Goal: Transaction & Acquisition: Book appointment/travel/reservation

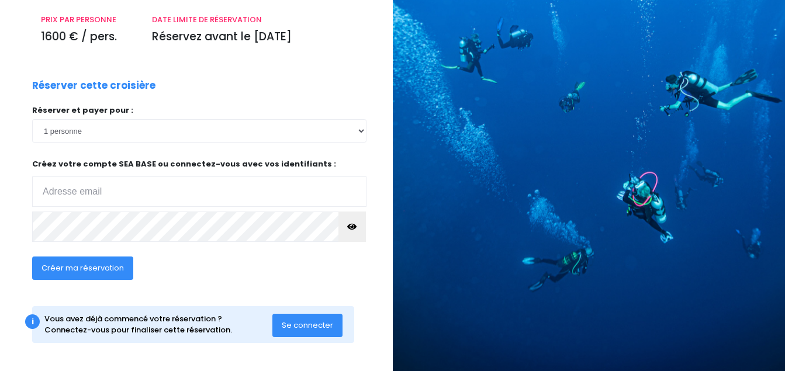
scroll to position [171, 0]
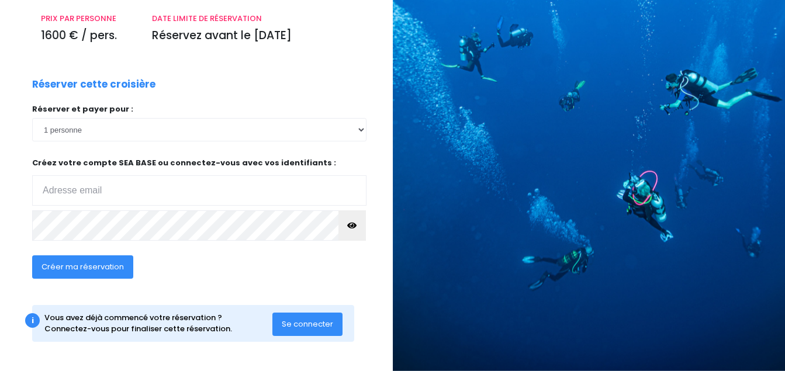
click at [88, 264] on span "Créer ma réservation" at bounding box center [83, 266] width 82 height 11
click at [85, 188] on input "email" at bounding box center [199, 190] width 335 height 30
click at [126, 188] on input "julienrobbe60730@" at bounding box center [199, 190] width 335 height 30
type input "julienrobbe60730@gmail.com"
click at [97, 267] on span "Créer ma réservation" at bounding box center [83, 266] width 82 height 11
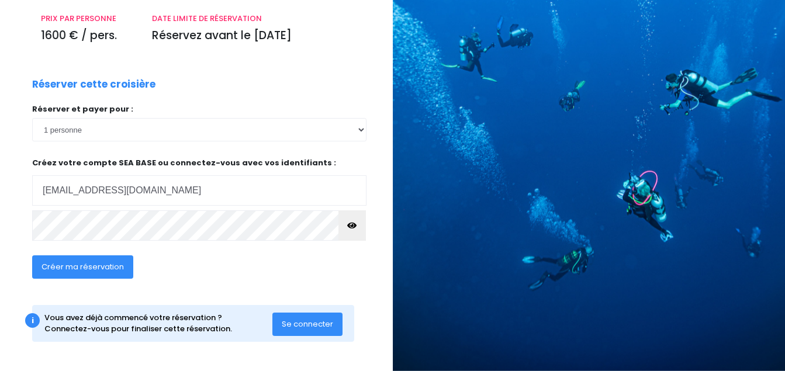
click at [93, 263] on span "Créer ma réservation" at bounding box center [83, 266] width 82 height 11
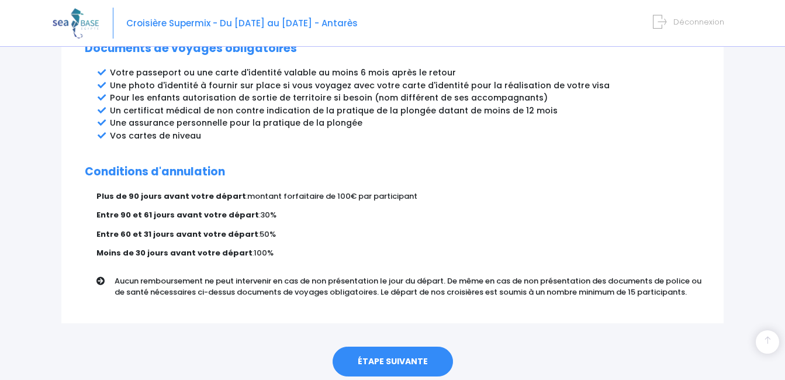
scroll to position [689, 0]
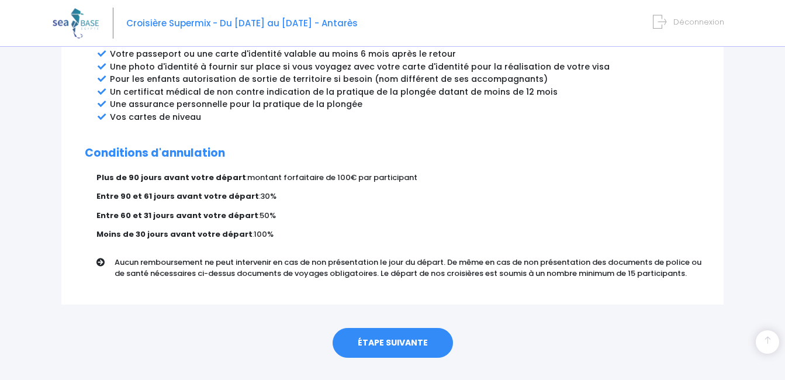
click at [382, 328] on link "ÉTAPE SUIVANTE" at bounding box center [393, 343] width 120 height 30
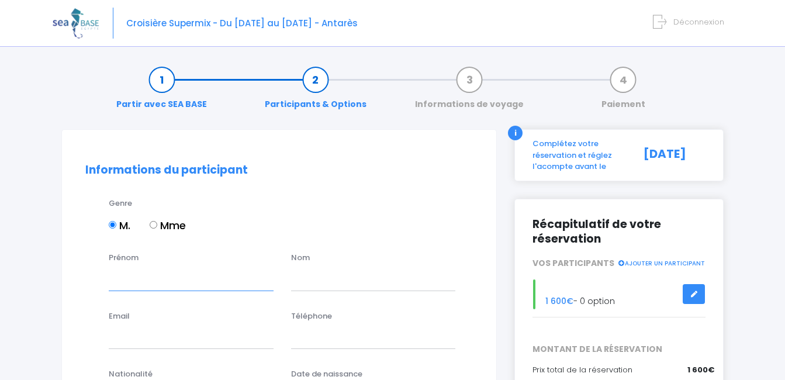
click at [125, 277] on input "Prénom" at bounding box center [191, 278] width 165 height 23
type input "[PERSON_NAME]"
click at [315, 281] on input "text" at bounding box center [373, 278] width 165 height 23
type input "r"
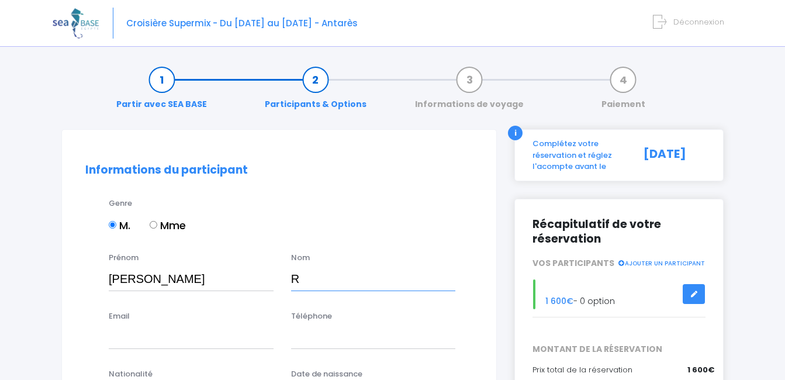
click at [316, 278] on input "R" at bounding box center [373, 278] width 165 height 23
type input "Robbé"
click at [148, 340] on input "Email" at bounding box center [191, 337] width 165 height 23
type input "[EMAIL_ADDRESS][DOMAIN_NAME]"
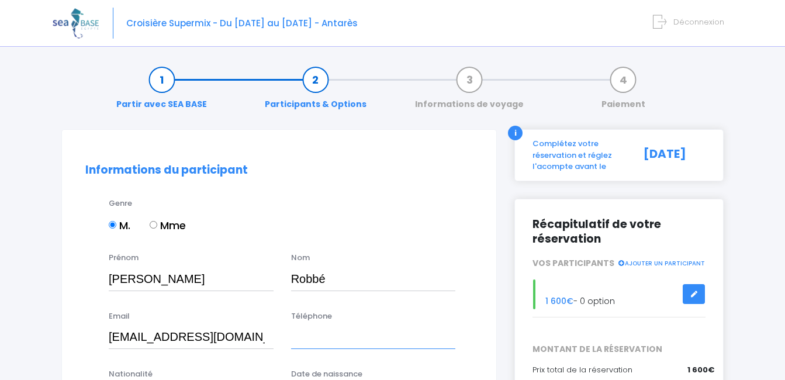
click at [308, 336] on input "Téléphone" at bounding box center [373, 337] width 165 height 23
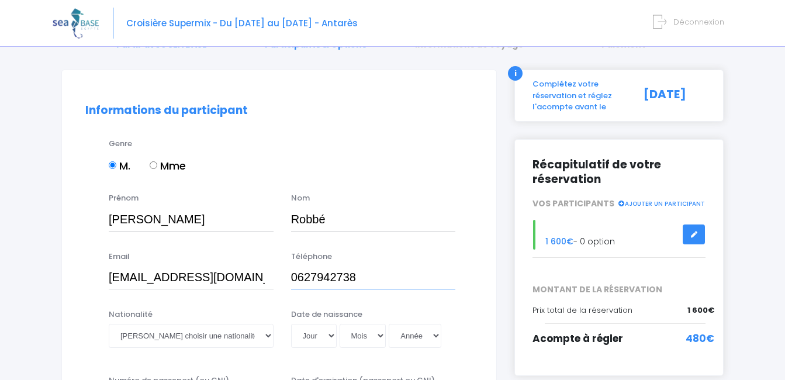
scroll to position [70, 0]
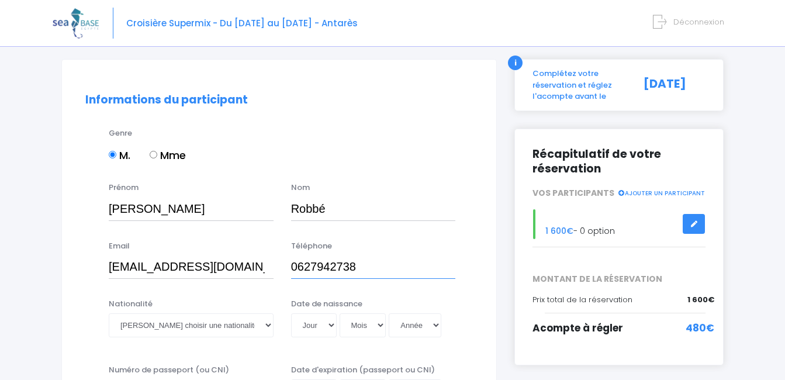
type input "0627942738"
click at [267, 326] on select "Veuillez choisir une nationalité Afghane Albanaise Algerienne Allemande America…" at bounding box center [191, 324] width 165 height 23
select select "Française"
click at [109, 313] on select "Veuillez choisir une nationalité Afghane Albanaise Algerienne Allemande America…" at bounding box center [191, 324] width 165 height 23
click at [330, 325] on select "Jour 01 02 03 04 05 06 07 08 09 10 11 12 13 14 15 16 17 18 19 20 21 22 23 24 25…" at bounding box center [314, 324] width 46 height 23
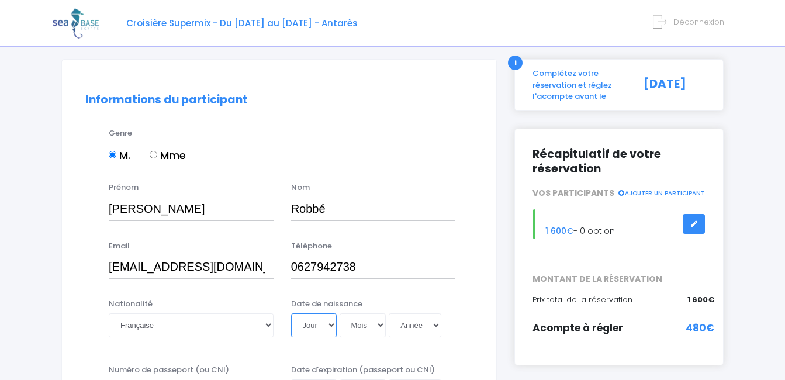
select select "15"
click at [291, 313] on select "Jour 01 02 03 04 05 06 07 08 09 10 11 12 13 14 15 16 17 18 19 20 21 22 23 24 25…" at bounding box center [314, 324] width 46 height 23
click at [378, 324] on select "Mois 01 02 03 04 05 06 07 08 09 10 11 12" at bounding box center [363, 324] width 47 height 23
select select "09"
click at [340, 313] on select "Mois 01 02 03 04 05 06 07 08 09 10 11 12" at bounding box center [363, 324] width 47 height 23
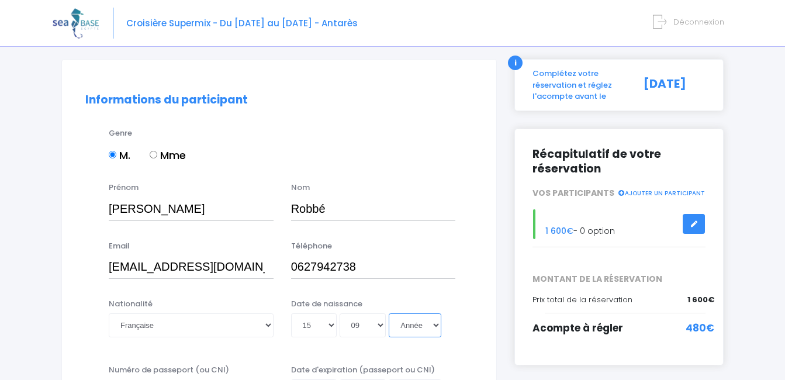
click at [433, 325] on select "Année 2045 2044 2043 2042 2041 2040 2039 2038 2037 2036 2035 2034 2033 2032 203…" at bounding box center [415, 324] width 53 height 23
select select "1982"
click at [389, 313] on select "Année 2045 2044 2043 2042 2041 2040 2039 2038 2037 2036 2035 2034 2033 2032 203…" at bounding box center [415, 324] width 53 height 23
type input "1982-09-15"
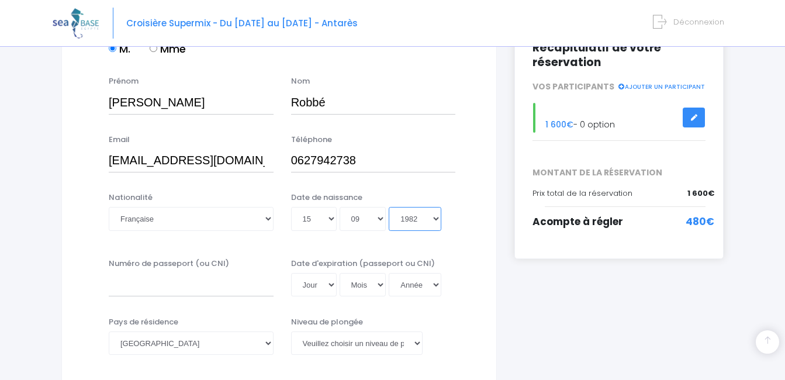
scroll to position [187, 0]
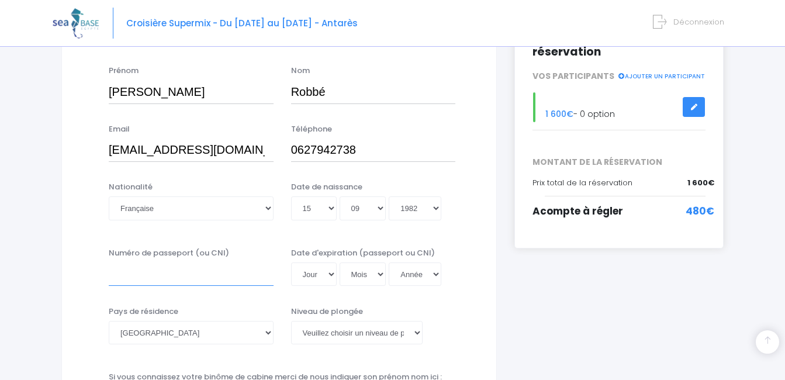
click at [134, 276] on input "Numéro de passeport (ou CNI)" at bounding box center [191, 274] width 165 height 23
click at [417, 332] on select "Veuillez choisir un niveau de plongée Non plongeur Junior OW diver Adventure OW…" at bounding box center [357, 332] width 132 height 23
select select "N3"
click at [291, 321] on select "Veuillez choisir un niveau de plongée Non plongeur Junior OW diver Adventure OW…" at bounding box center [357, 332] width 132 height 23
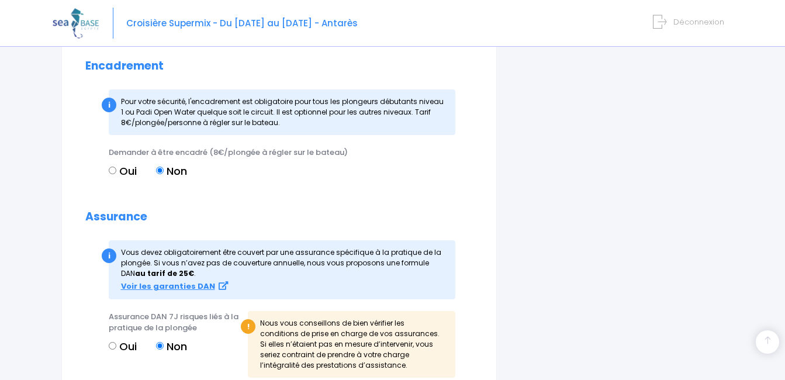
scroll to position [1115, 0]
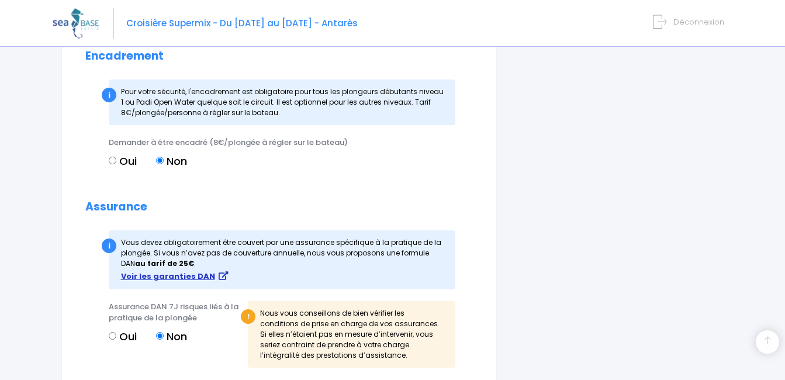
click at [201, 275] on strong "Voir les garanties DAN" at bounding box center [168, 276] width 94 height 11
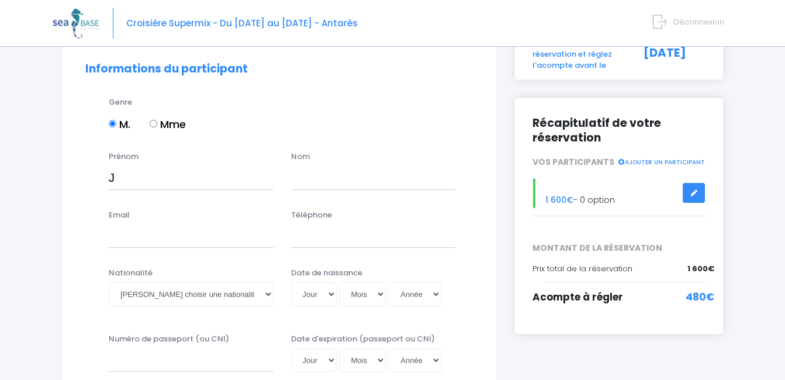
scroll to position [101, 0]
click at [142, 176] on input "Ju" at bounding box center [191, 177] width 165 height 23
click at [135, 181] on input "Ju" at bounding box center [191, 177] width 165 height 23
type input "Julien"
click at [300, 175] on input "text" at bounding box center [373, 177] width 165 height 23
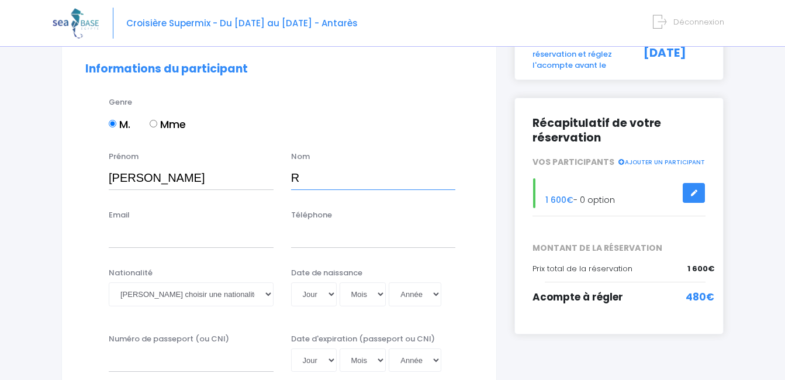
type input "Robbé"
type input "[EMAIL_ADDRESS][DOMAIN_NAME]"
type input "0627942738"
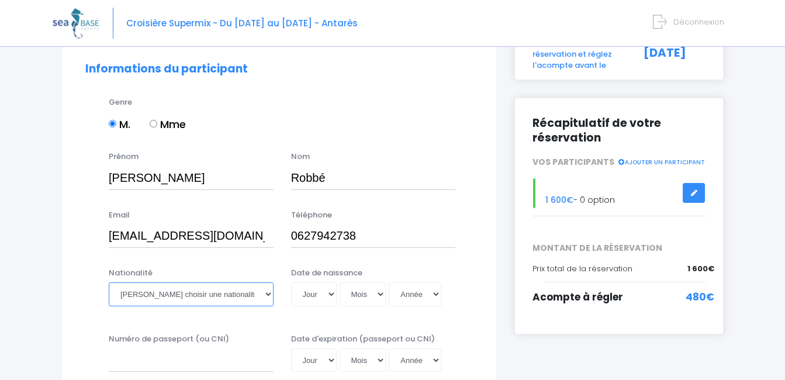
drag, startPoint x: 266, startPoint y: 289, endPoint x: 266, endPoint y: 296, distance: 7.6
click at [266, 296] on select "Veuillez choisir une nationalité Afghane Albanaise Algerienne Allemande America…" at bounding box center [191, 293] width 165 height 23
drag, startPoint x: 266, startPoint y: 296, endPoint x: 259, endPoint y: 297, distance: 7.0
click at [259, 297] on select "Veuillez choisir une nationalité Afghane Albanaise Algerienne Allemande America…" at bounding box center [191, 293] width 165 height 23
drag, startPoint x: 259, startPoint y: 297, endPoint x: 220, endPoint y: 192, distance: 112.1
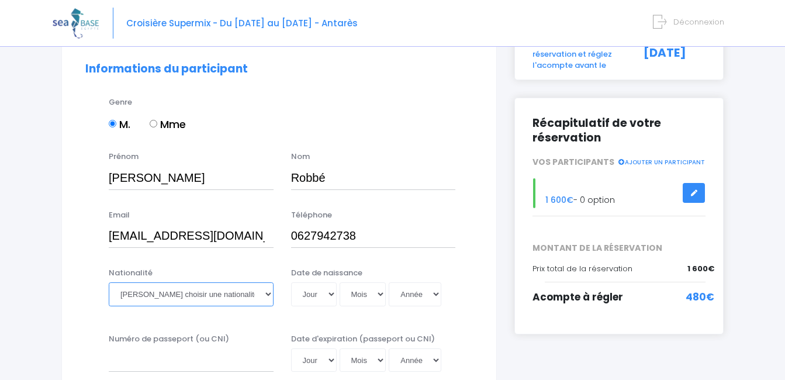
select select "Française"
click at [109, 282] on select "Veuillez choisir une nationalité Afghane Albanaise Algerienne Allemande America…" at bounding box center [191, 293] width 165 height 23
click at [311, 294] on select "Jour 01 02 03 04 05 06 07 08 09 10 11 12 13 14 15 16 17 18 19 20 21 22 23 24 25…" at bounding box center [314, 293] width 46 height 23
select select "15"
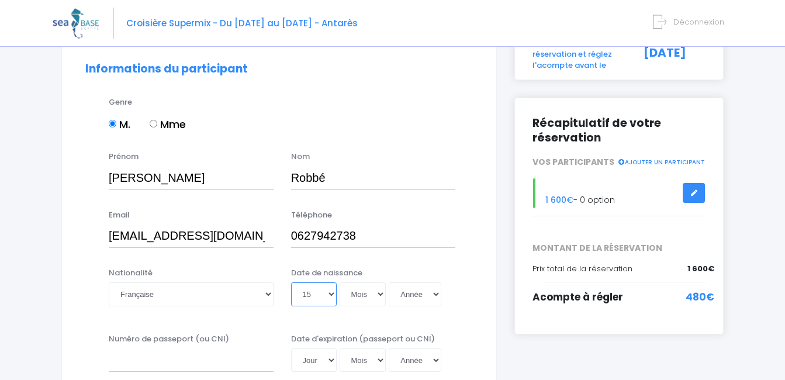
click at [291, 282] on select "Jour 01 02 03 04 05 06 07 08 09 10 11 12 13 14 15 16 17 18 19 20 21 22 23 24 25…" at bounding box center [314, 293] width 46 height 23
click at [356, 298] on select "Mois 01 02 03 04 05 06 07 08 09 10 11 12" at bounding box center [363, 293] width 47 height 23
select select "09"
click at [340, 282] on select "Mois 01 02 03 04 05 06 07 08 09 10 11 12" at bounding box center [363, 293] width 47 height 23
click at [414, 292] on select "Année 2045 2044 2043 2042 2041 2040 2039 2038 2037 2036 2035 2034 2033 2032 203…" at bounding box center [415, 293] width 53 height 23
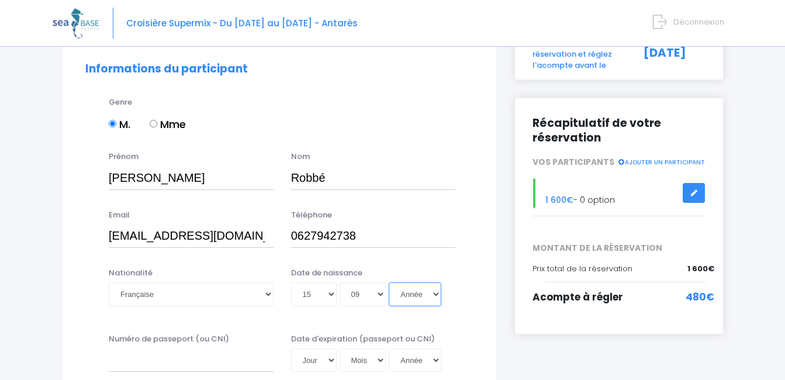
select select "1986"
click at [389, 282] on select "Année 2045 2044 2043 2042 2041 2040 2039 2038 2037 2036 2035 2034 2033 2032 203…" at bounding box center [415, 293] width 53 height 23
type input "1986-09-15"
click at [131, 360] on input "Numéro de passeport (ou CNI)" at bounding box center [191, 360] width 165 height 23
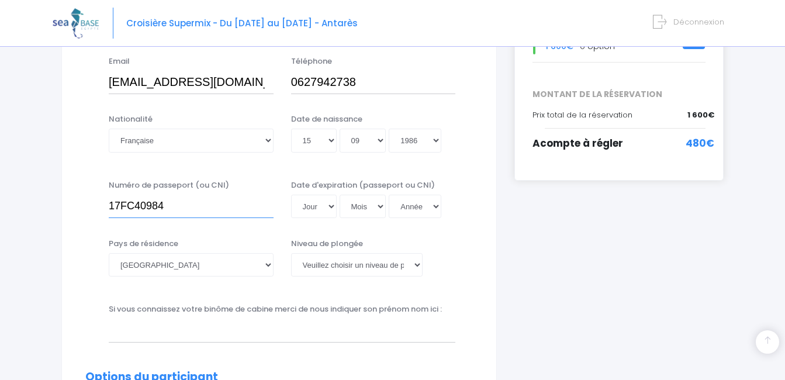
scroll to position [265, 0]
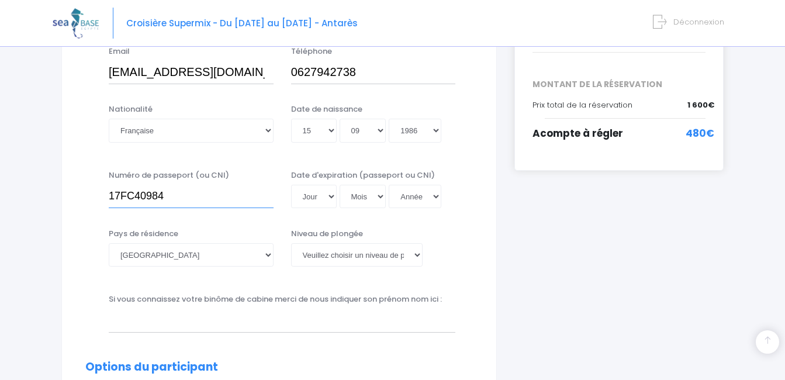
type input "17FC40984"
click at [335, 199] on select "Jour 01 02 03 04 05 06 07 08 09 10 11 12 13 14 15 16 17 18 19 20 21 22 23 24 25…" at bounding box center [314, 196] width 46 height 23
select select "03"
click at [291, 185] on select "Jour 01 02 03 04 05 06 07 08 09 10 11 12 13 14 15 16 17 18 19 20 21 22 23 24 25…" at bounding box center [314, 196] width 46 height 23
click at [384, 194] on select "Mois 01 02 03 04 05 06 07 08 09 10 11 12" at bounding box center [363, 196] width 47 height 23
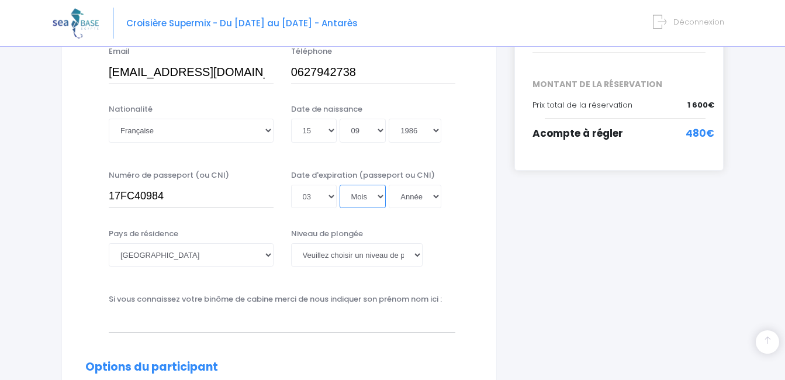
select select "12"
click at [340, 185] on select "Mois 01 02 03 04 05 06 07 08 09 10 11 12" at bounding box center [363, 196] width 47 height 23
click at [430, 194] on select "Année 2045 2044 2043 2042 2041 2040 2039 2038 2037 2036 2035 2034 2033 2032 203…" at bounding box center [415, 196] width 53 height 23
select select "2027"
click at [389, 185] on select "Année 2045 2044 2043 2042 2041 2040 2039 2038 2037 2036 2035 2034 2033 2032 203…" at bounding box center [415, 196] width 53 height 23
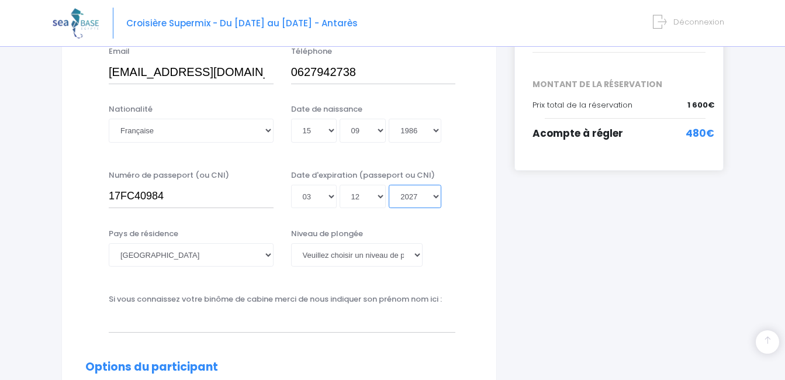
type input "2027-12-03"
click at [416, 257] on select "Veuillez choisir un niveau de plongée Non plongeur Junior OW diver Adventure OW…" at bounding box center [357, 254] width 132 height 23
select select "N3"
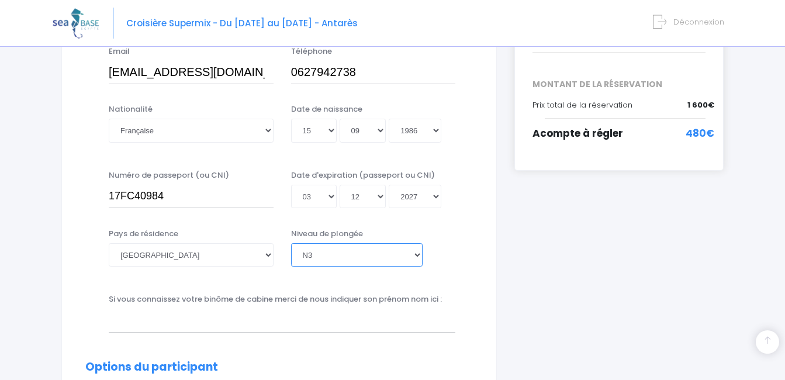
click at [291, 243] on select "Veuillez choisir un niveau de plongée Non plongeur Junior OW diver Adventure OW…" at bounding box center [357, 254] width 132 height 23
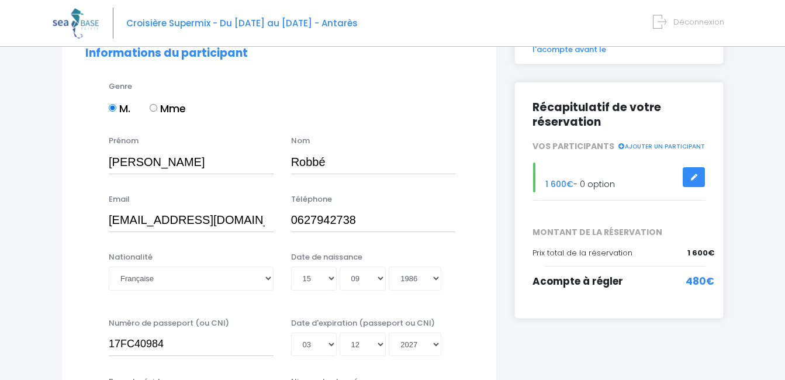
scroll to position [62, 0]
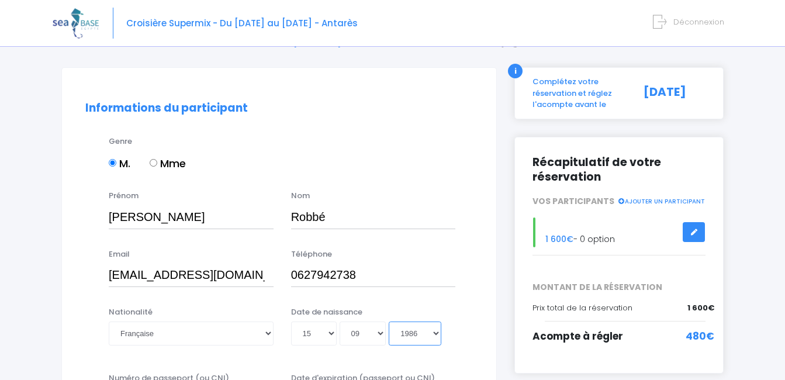
click at [436, 333] on select "Année 2045 2044 2043 2042 2041 2040 2039 2038 2037 2036 2035 2034 2033 2032 203…" at bounding box center [415, 333] width 53 height 23
select select "1982"
click at [389, 322] on select "Année 2045 2044 2043 2042 2041 2040 2039 2038 2037 2036 2035 2034 2033 2032 203…" at bounding box center [415, 333] width 53 height 23
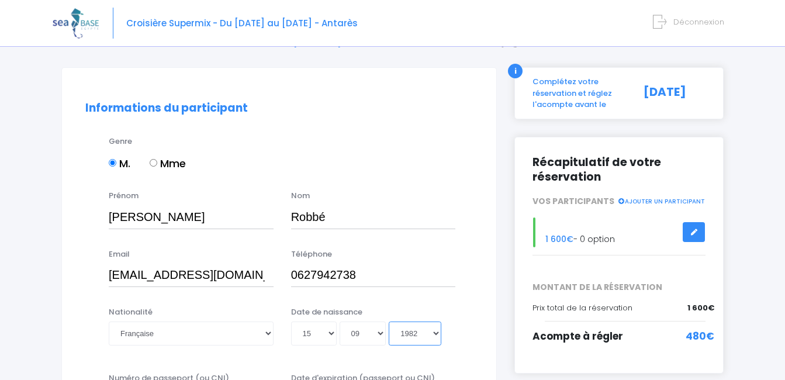
type input "1982-09-15"
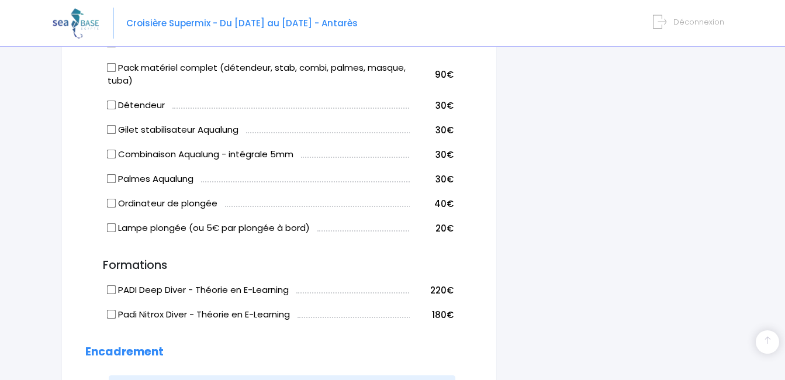
scroll to position [795, 0]
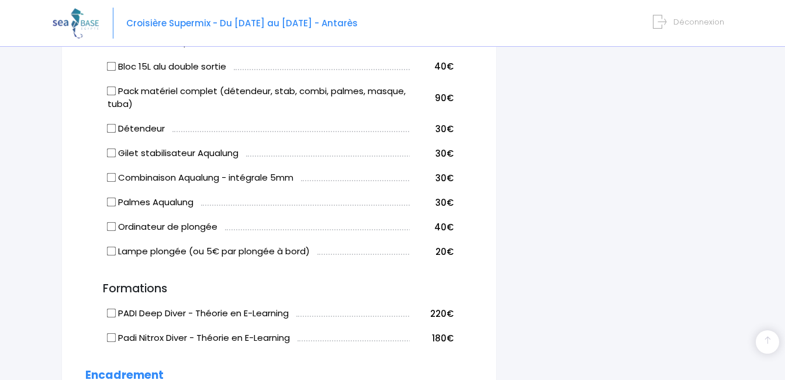
click at [776, 111] on div "Notre plateforme de réservation n'est pas compatible avec votre appareil. Veuil…" at bounding box center [392, 111] width 785 height 1813
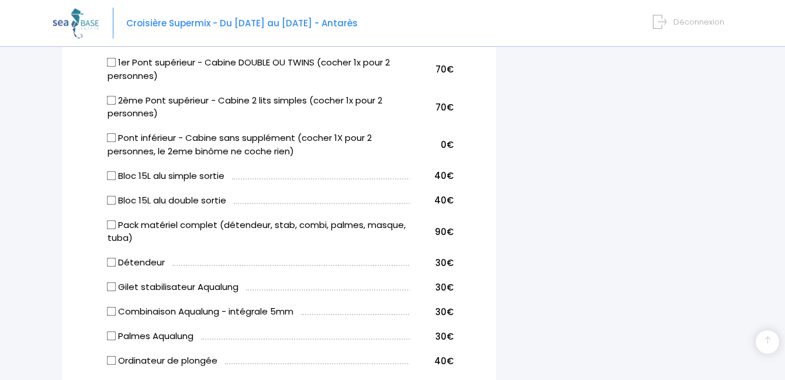
scroll to position [638, 0]
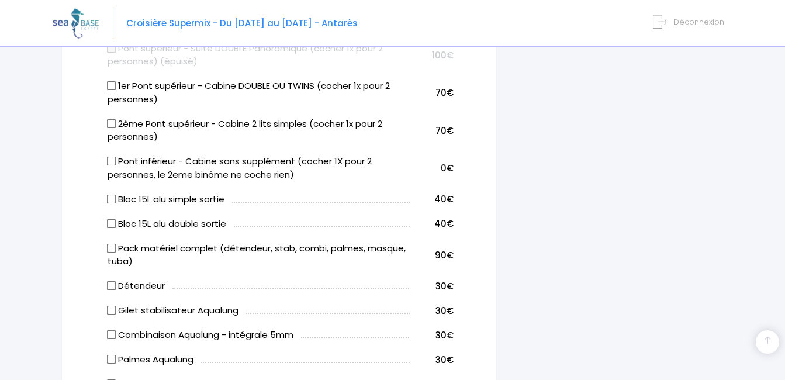
click at [111, 161] on input "Pont inférieur - Cabine sans supplément (cocher 1X pour 2 personnes, le 2eme bi…" at bounding box center [111, 161] width 9 height 9
checkbox input "true"
click at [113, 284] on input "Détendeur" at bounding box center [111, 285] width 9 height 9
checkbox input "true"
click at [113, 308] on input "Gilet stabilisateur Aqualung" at bounding box center [111, 310] width 9 height 9
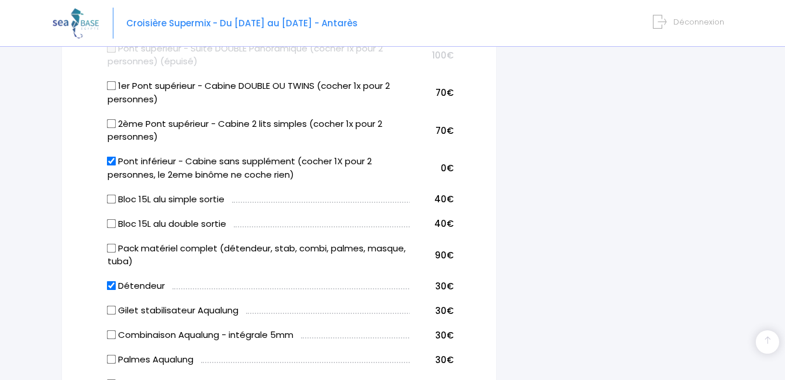
checkbox input "true"
click at [113, 285] on input "Détendeur" at bounding box center [111, 285] width 9 height 9
checkbox input "false"
click at [115, 309] on input "Gilet stabilisateur Aqualung" at bounding box center [111, 310] width 9 height 9
checkbox input "false"
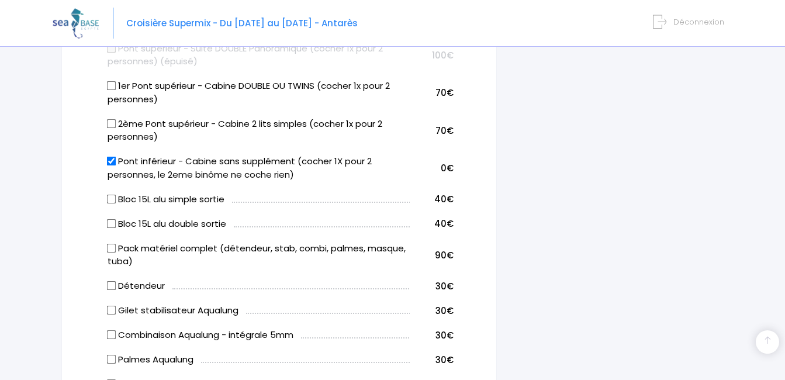
click at [113, 246] on input "Pack matériel complet (détendeur, stab, combi, palmes, masque, tuba)" at bounding box center [111, 247] width 9 height 9
checkbox input "true"
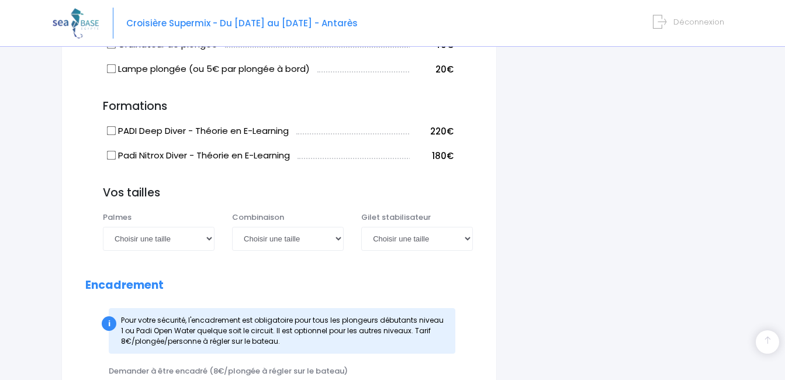
scroll to position [982, 0]
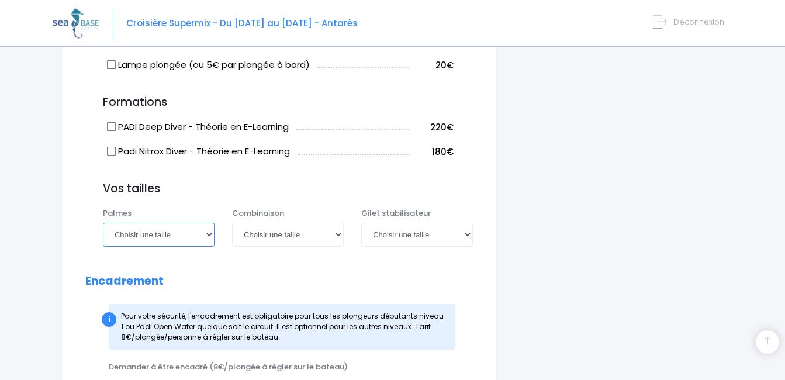
click at [211, 236] on select "Choisir une taille 36/37 38/39 40/41 42/43 44/45 46/47" at bounding box center [159, 234] width 112 height 23
select select "44/45"
click at [103, 223] on select "Choisir une taille 36/37 38/39 40/41 42/43 44/45 46/47" at bounding box center [159, 234] width 112 height 23
click at [338, 233] on select "Choisir une taille XS S M ML L XL XXL" at bounding box center [288, 234] width 112 height 23
select select "L"
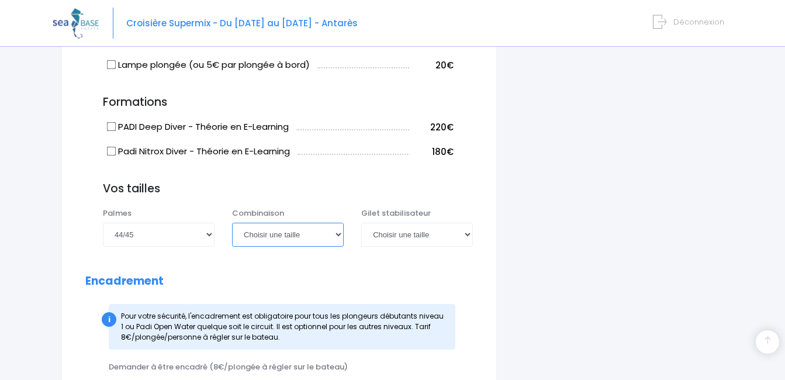
click at [232, 223] on select "Choisir une taille XS S M ML L XL XXL" at bounding box center [288, 234] width 112 height 23
click at [470, 233] on select "Choisir une taille XXS XS S M ML L XL XXL" at bounding box center [417, 234] width 112 height 23
select select "L"
click at [361, 223] on select "Choisir une taille XXS XS S M ML L XL XXL" at bounding box center [417, 234] width 112 height 23
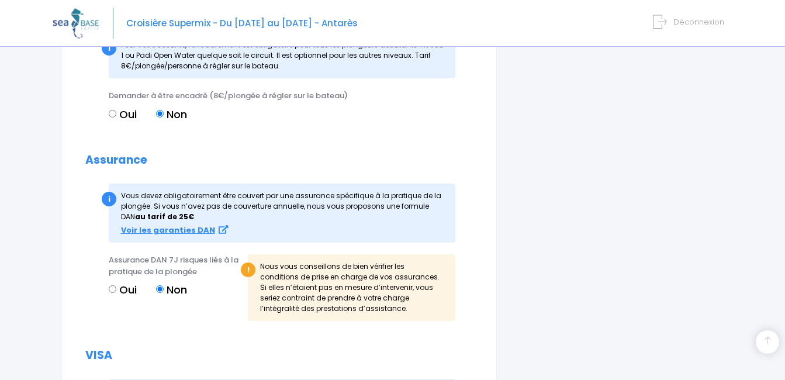
scroll to position [1254, 0]
click at [111, 291] on input "Oui" at bounding box center [113, 288] width 8 height 8
radio input "true"
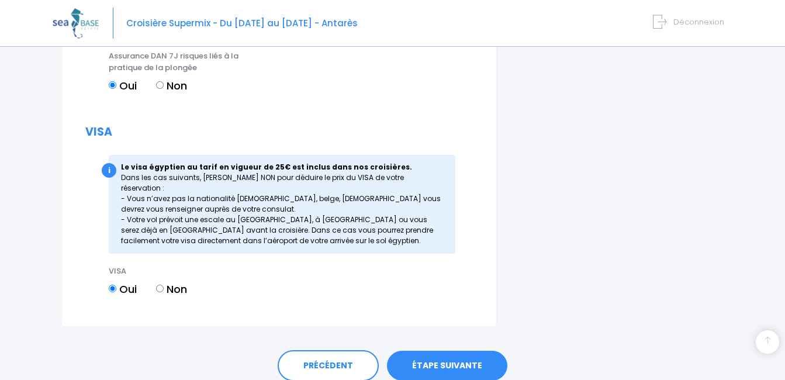
scroll to position [1473, 0]
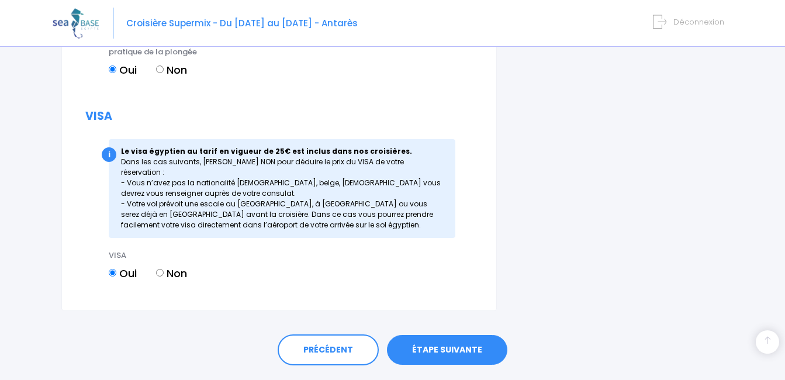
click at [481, 335] on link "ÉTAPE SUIVANTE" at bounding box center [447, 350] width 120 height 30
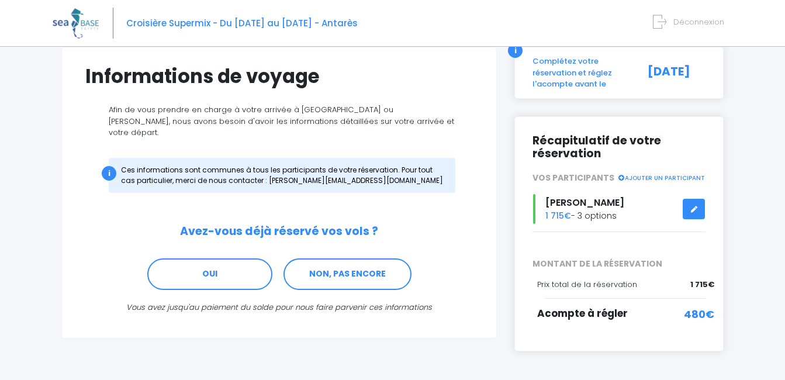
scroll to position [94, 0]
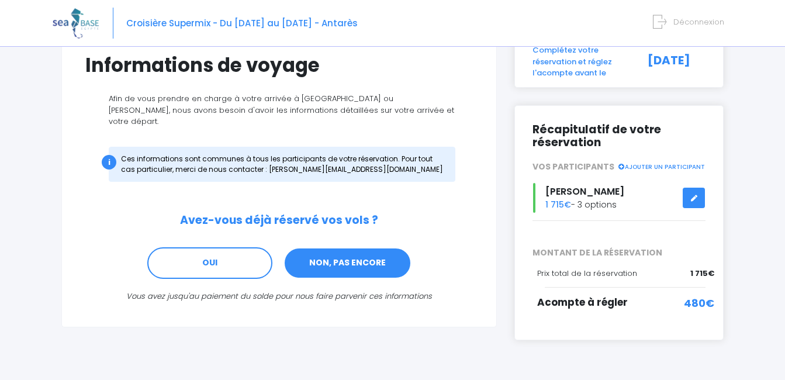
click at [360, 252] on link "NON, PAS ENCORE" at bounding box center [348, 263] width 128 height 32
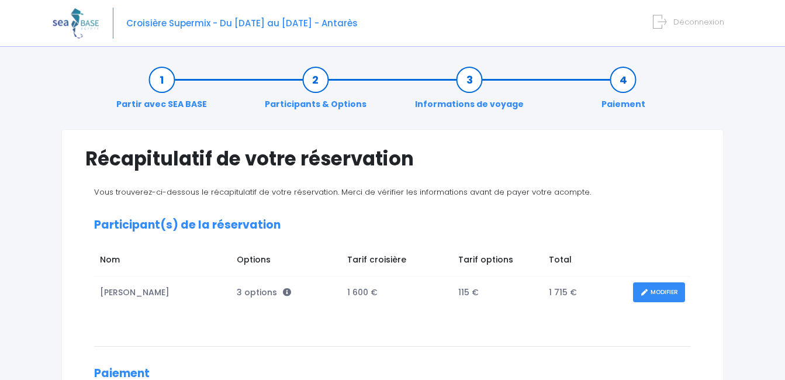
click at [419, 286] on td "1 600 €" at bounding box center [397, 293] width 111 height 32
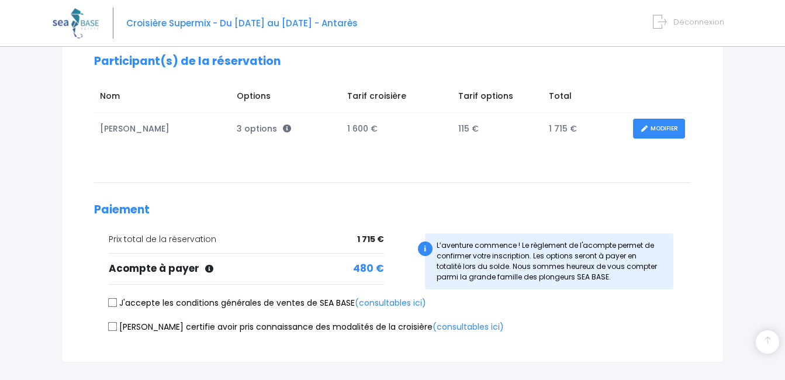
scroll to position [218, 0]
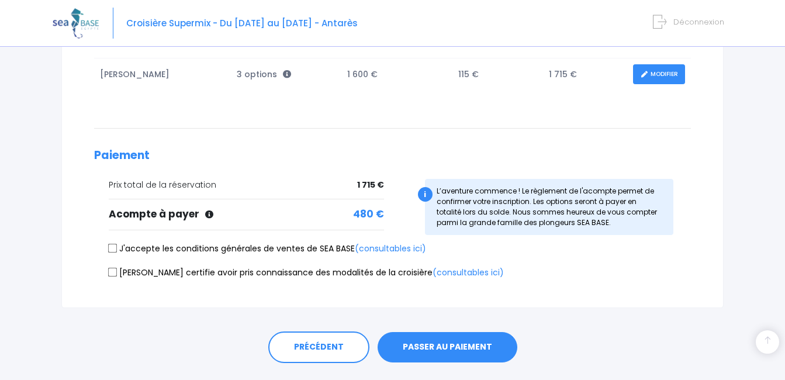
click at [110, 246] on input "J'accepte les conditions générales de ventes de SEA BASE (consultables ici)" at bounding box center [112, 248] width 9 height 9
checkbox input "true"
click at [115, 272] on input "[PERSON_NAME] certifie avoir pris connaissance des modalités de la croisière (c…" at bounding box center [112, 271] width 9 height 9
checkbox input "true"
click at [428, 346] on button "PASSER AU PAIEMENT" at bounding box center [448, 347] width 140 height 30
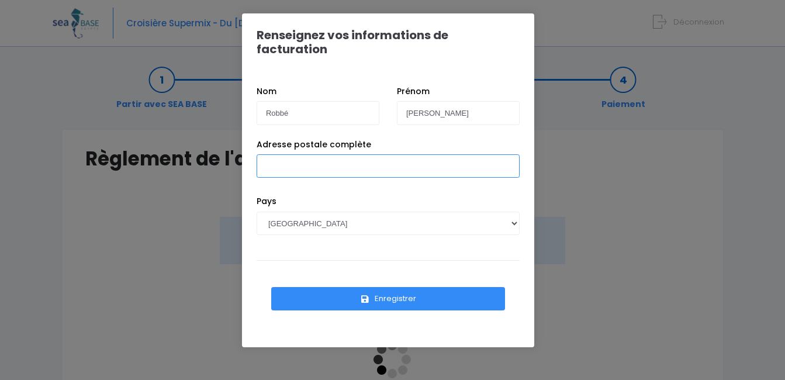
click at [310, 154] on input "Adresse postale complète" at bounding box center [388, 165] width 263 height 23
click at [281, 154] on input "2 RU DES ORCHIDEES" at bounding box center [388, 165] width 263 height 23
click at [356, 155] on input "2 RUE DES ORCHIDEES" at bounding box center [388, 165] width 263 height 23
type input "2 RUE DES ORCHIDEES 60730 SAINTE GENEVIEVE"
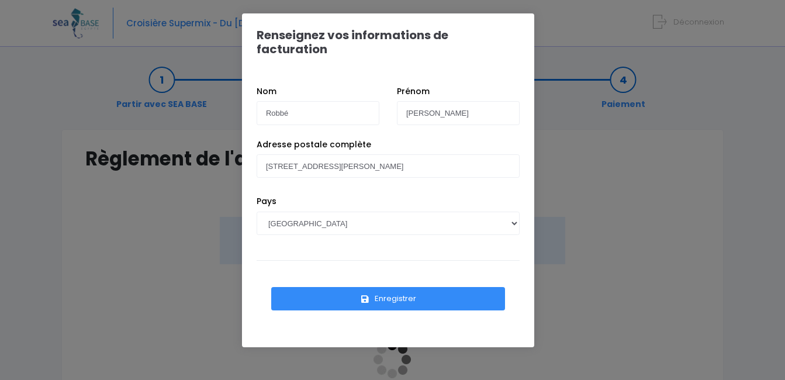
drag, startPoint x: 411, startPoint y: 282, endPoint x: 374, endPoint y: 281, distance: 36.3
click at [374, 287] on button "Enregistrer" at bounding box center [388, 298] width 234 height 23
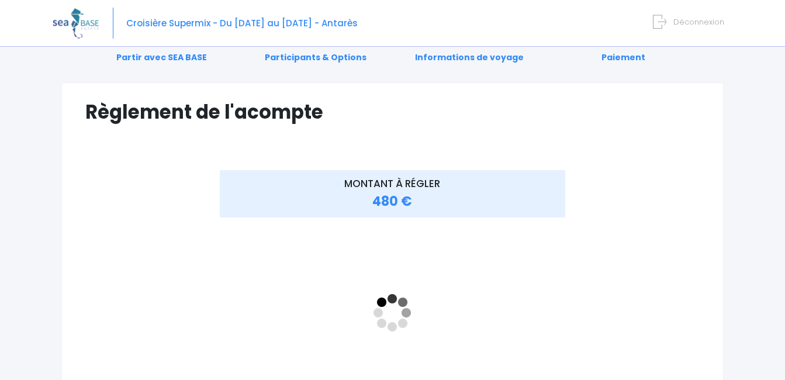
scroll to position [70, 0]
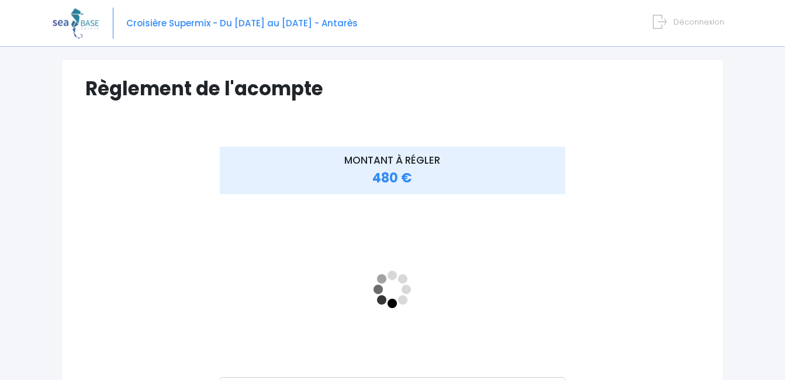
click at [753, 285] on div "Notre plateforme de réservation n'est pas compatible avec votre appareil. Veuil…" at bounding box center [392, 256] width 785 height 653
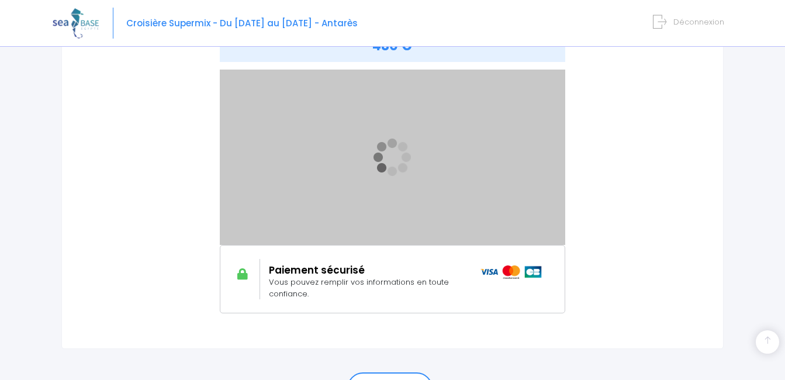
scroll to position [195, 0]
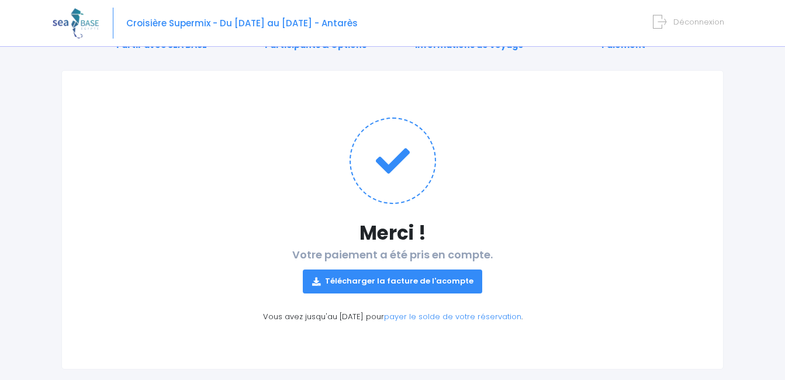
scroll to position [70, 0]
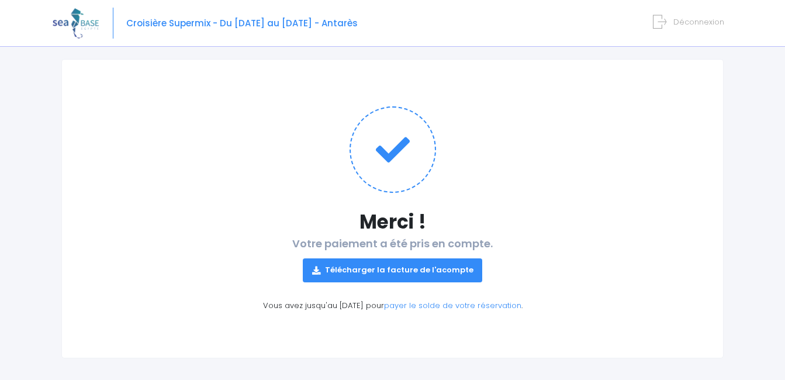
click at [361, 273] on link "Télécharger la facture de l'acompte" at bounding box center [393, 269] width 180 height 23
